Goal: Check status

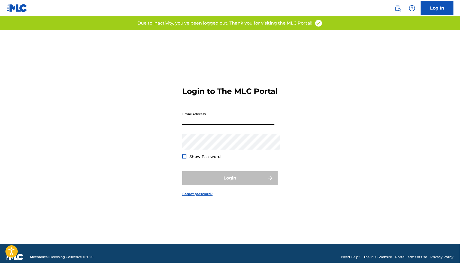
type input "[EMAIL_ADDRESS][DOMAIN_NAME]"
click at [230, 180] on button "Login" at bounding box center [229, 178] width 95 height 14
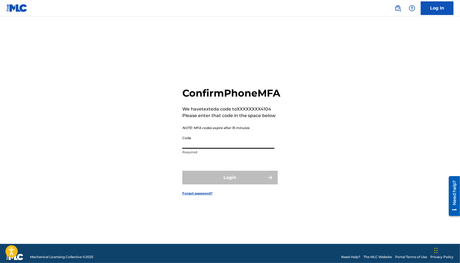
click at [203, 148] on input "Code" at bounding box center [228, 141] width 92 height 16
click at [200, 149] on input "Code" at bounding box center [228, 141] width 92 height 16
paste input "791312"
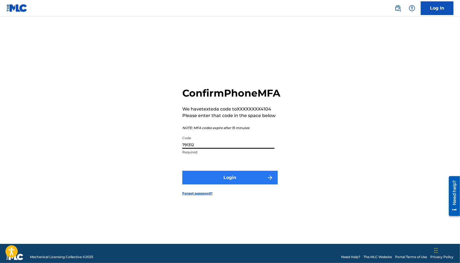
type input "791312"
click at [219, 183] on button "Login" at bounding box center [229, 178] width 95 height 14
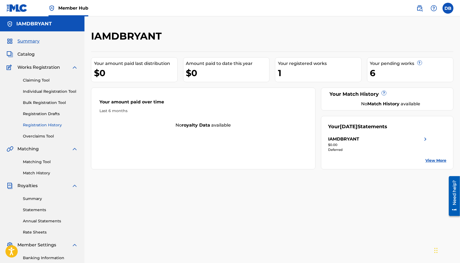
click at [50, 128] on link "Registration History" at bounding box center [50, 125] width 55 height 6
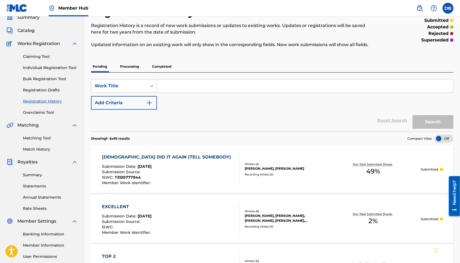
scroll to position [19, 0]
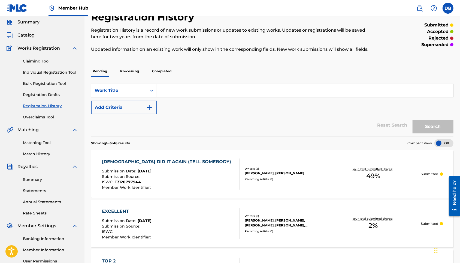
click at [168, 76] on p "Completed" at bounding box center [161, 70] width 23 height 11
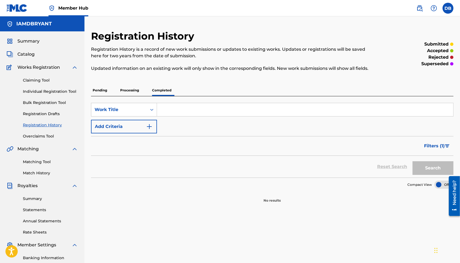
click at [140, 96] on p "Processing" at bounding box center [130, 90] width 22 height 11
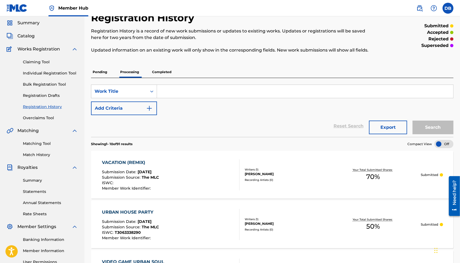
scroll to position [17, 0]
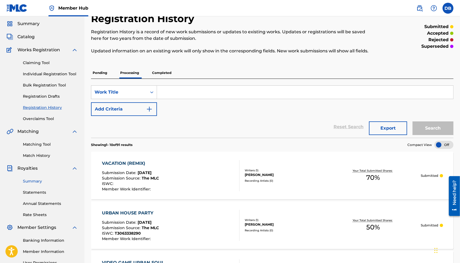
click at [37, 184] on link "Summary" at bounding box center [50, 181] width 55 height 6
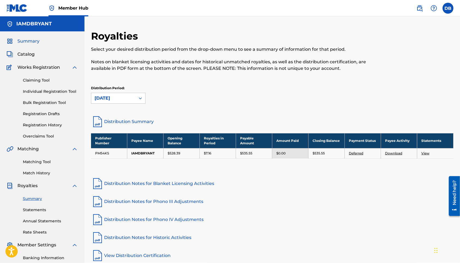
click at [31, 44] on link "Summary" at bounding box center [23, 41] width 33 height 7
